Goal: Find specific page/section: Find specific page/section

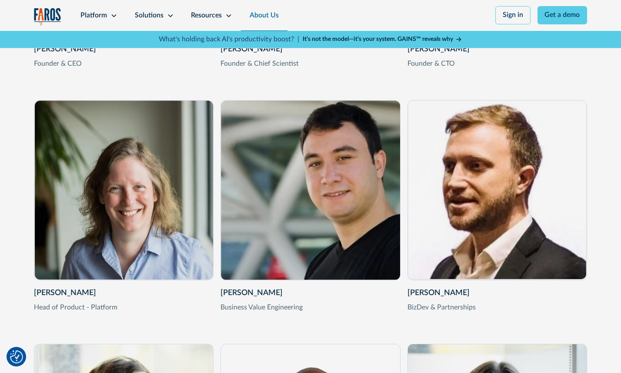
scroll to position [1410, 0]
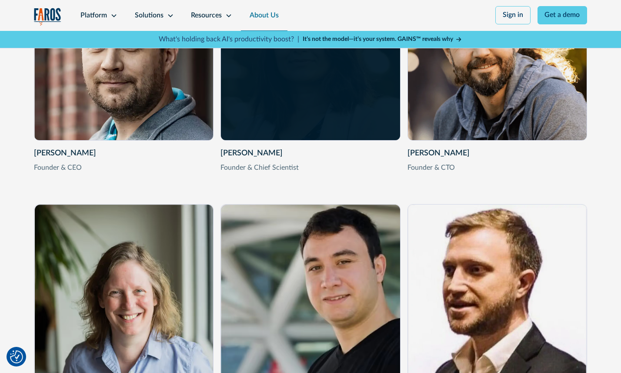
scroll to position [1410, 0]
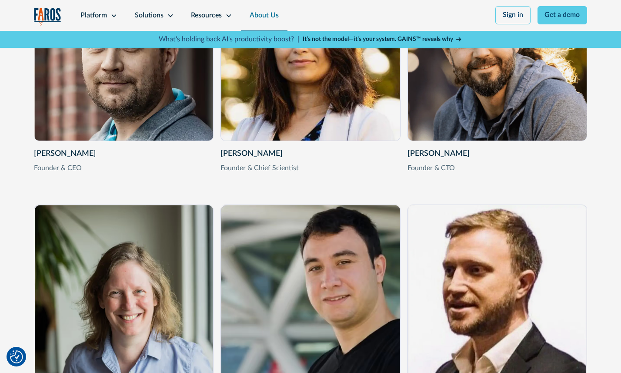
click at [281, 200] on div "Vitaly Gordon Founder & CEO Vitaly Gordon is the Co-founder & CEO of Faros AI. …" at bounding box center [311, 311] width 554 height 700
click at [242, 174] on div "Founder & Chief Scientist" at bounding box center [311, 168] width 180 height 10
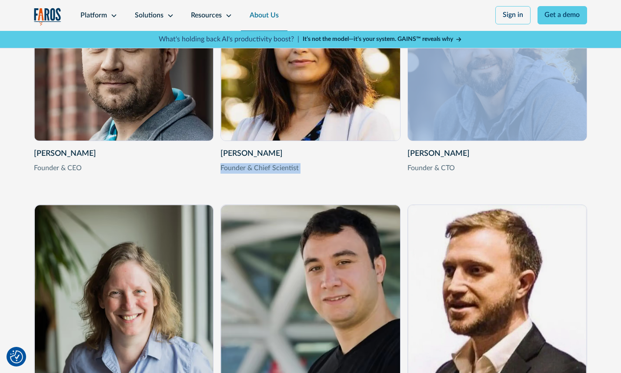
drag, startPoint x: 242, startPoint y: 176, endPoint x: 236, endPoint y: 174, distance: 6.6
click at [242, 174] on div "Founder & Chief Scientist" at bounding box center [311, 168] width 180 height 10
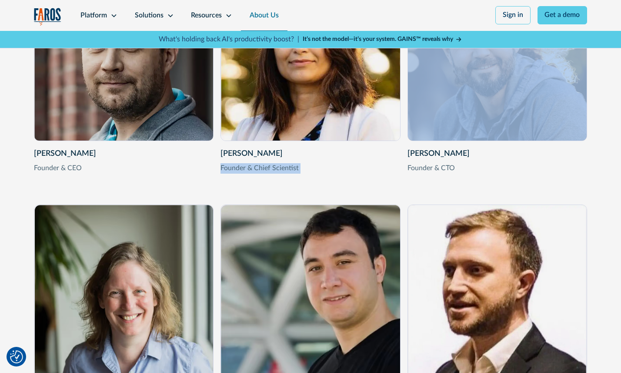
copy div "Founder & Chief Scientist"
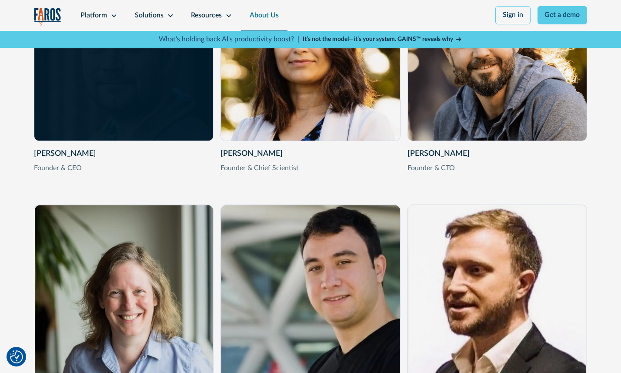
click at [78, 116] on div "Vitaly Gordon Founder & CEO Vitaly Gordon is the Co-founder & CEO of Faros AI. …" at bounding box center [123, 51] width 179 height 179
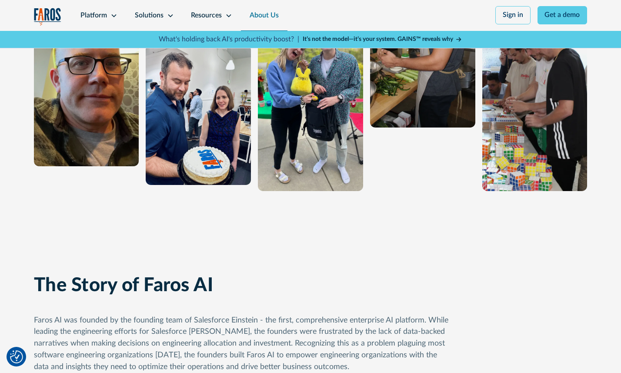
scroll to position [104, 0]
